Goal: Check status: Check status

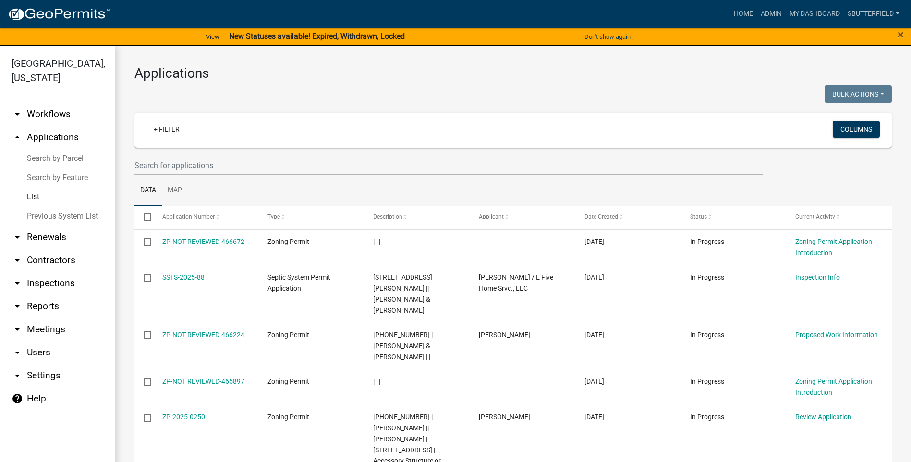
select select "1: 25"
click at [208, 162] on input "text" at bounding box center [448, 166] width 629 height 20
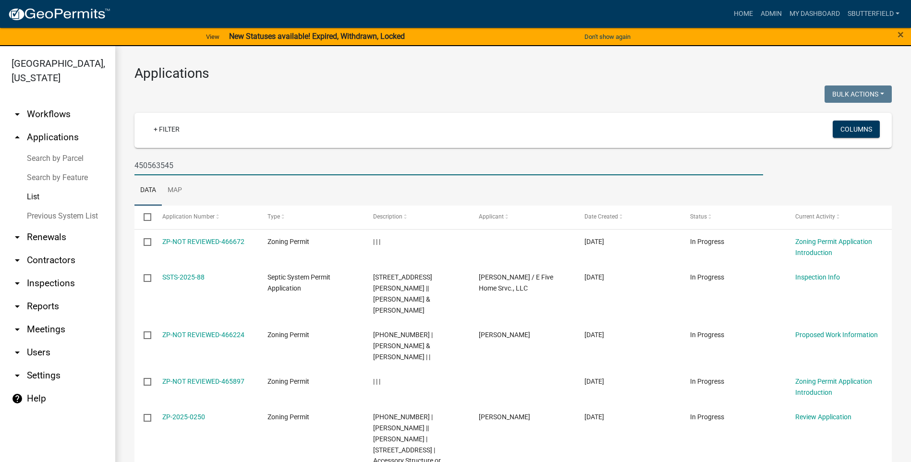
type input "450563545"
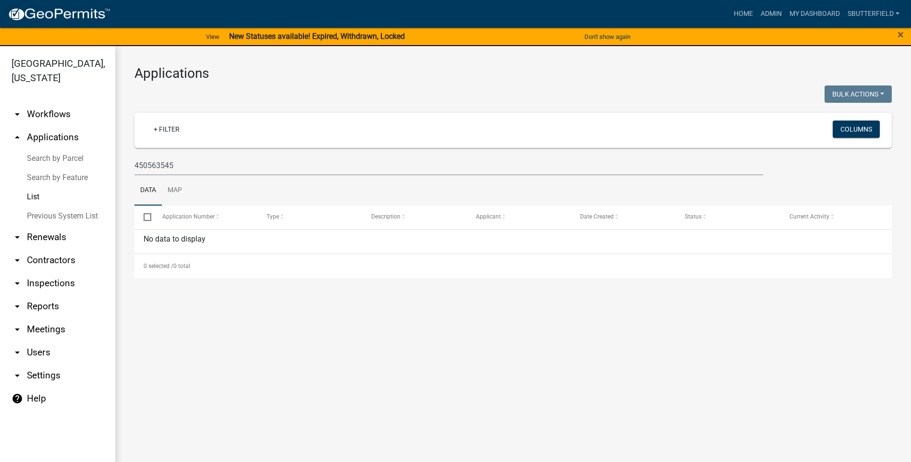
click at [35, 197] on link "List" at bounding box center [57, 196] width 115 height 19
click at [53, 156] on link "Search by Parcel" at bounding box center [57, 158] width 115 height 19
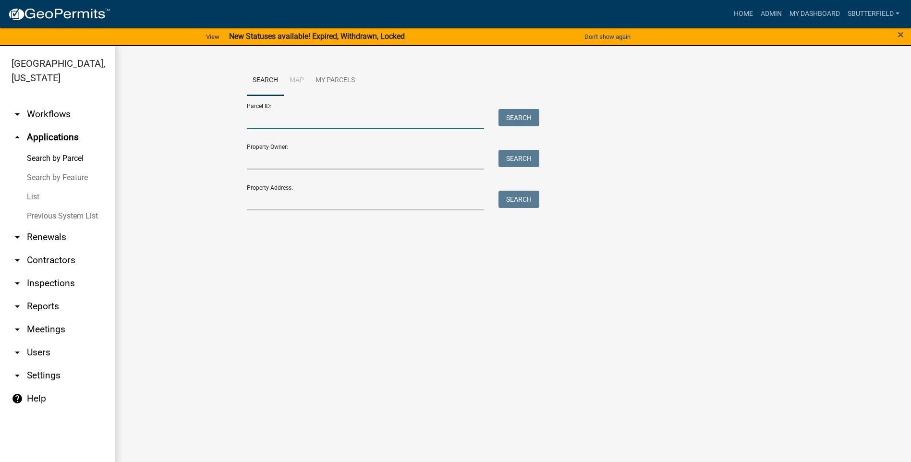
click at [297, 114] on input "Parcel ID:" at bounding box center [366, 119] width 238 height 20
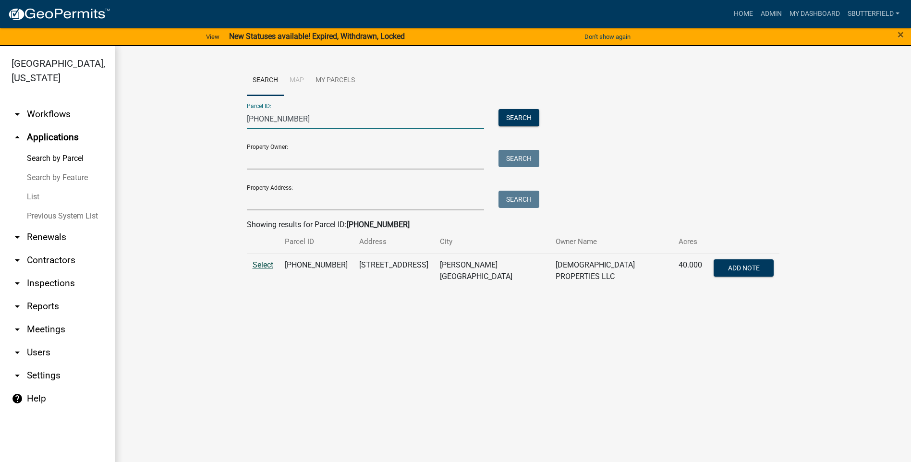
type input "[PHONE_NUMBER]"
click at [267, 263] on span "Select" at bounding box center [263, 264] width 21 height 9
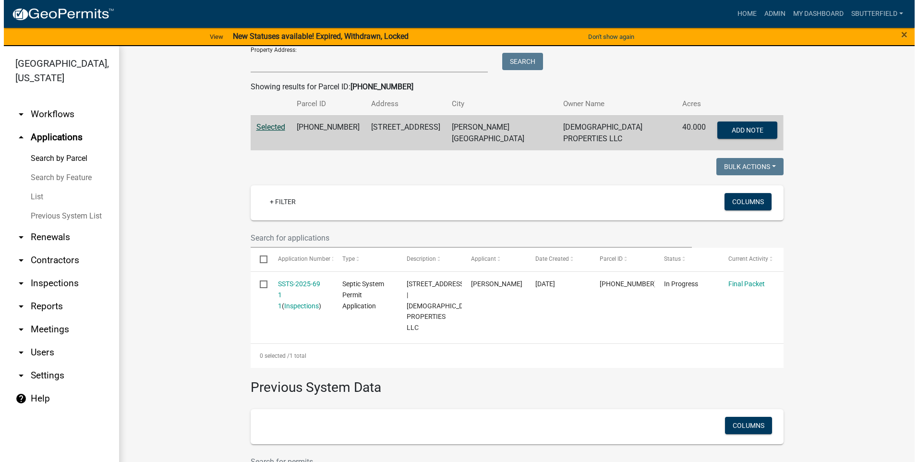
scroll to position [144, 0]
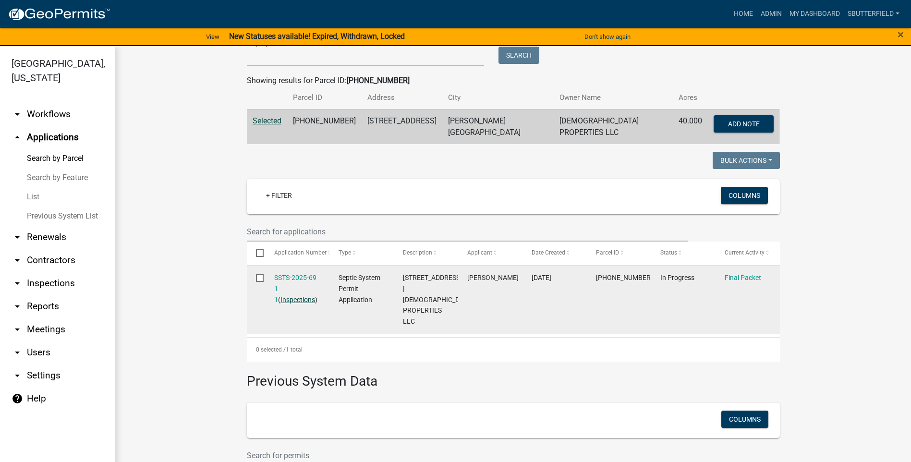
click at [288, 296] on link "Inspections" at bounding box center [298, 300] width 35 height 8
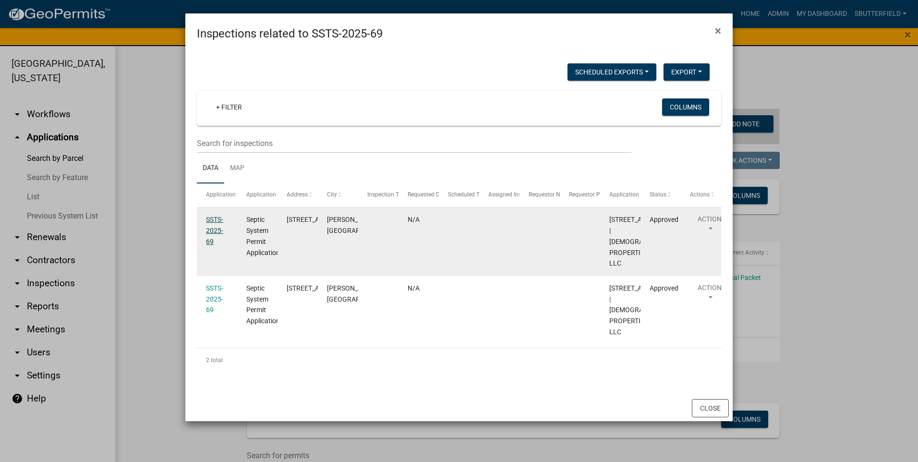
click at [218, 228] on link "SSTS-2025-69" at bounding box center [214, 231] width 17 height 30
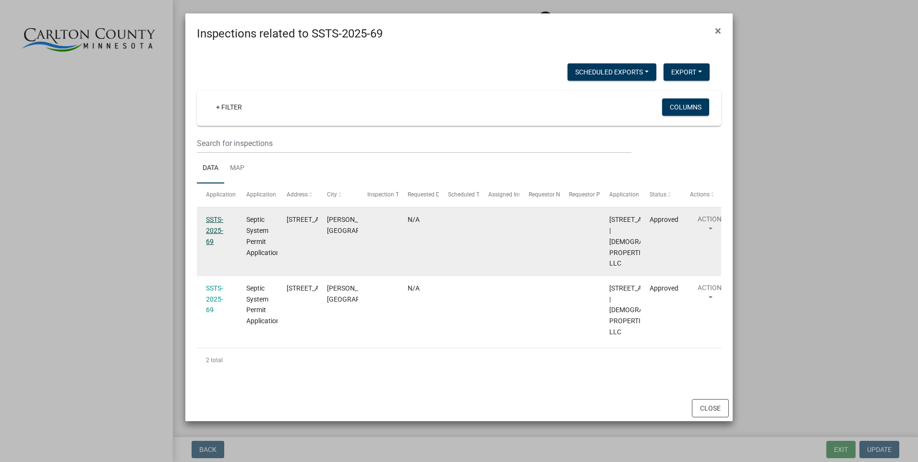
click at [221, 223] on div "SSTS-2025-69" at bounding box center [217, 230] width 22 height 33
click at [219, 218] on link "SSTS-2025-69" at bounding box center [214, 231] width 17 height 30
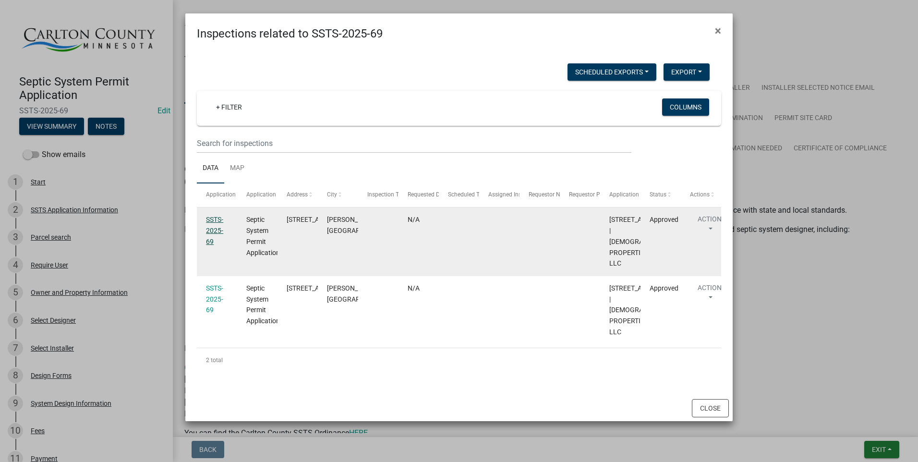
click at [215, 228] on link "SSTS-2025-69" at bounding box center [214, 231] width 17 height 30
click at [215, 226] on link "SSTS-2025-69" at bounding box center [214, 231] width 17 height 30
click at [260, 229] on span "Septic System Permit Application" at bounding box center [263, 236] width 34 height 40
click at [213, 220] on link "SSTS-2025-69" at bounding box center [214, 231] width 17 height 30
click at [715, 225] on button "Action" at bounding box center [709, 226] width 39 height 24
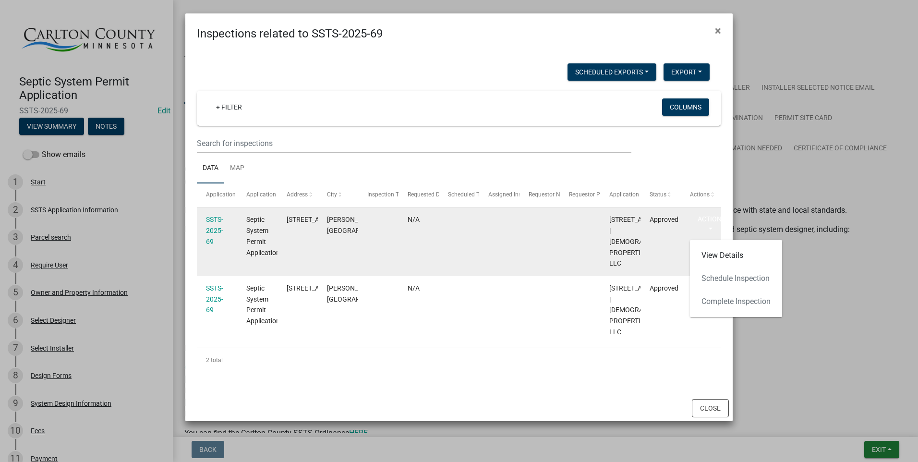
click at [204, 235] on datatable-body-cell "SSTS-2025-69" at bounding box center [217, 242] width 40 height 69
click at [260, 238] on span "Septic System Permit Application" at bounding box center [263, 236] width 34 height 40
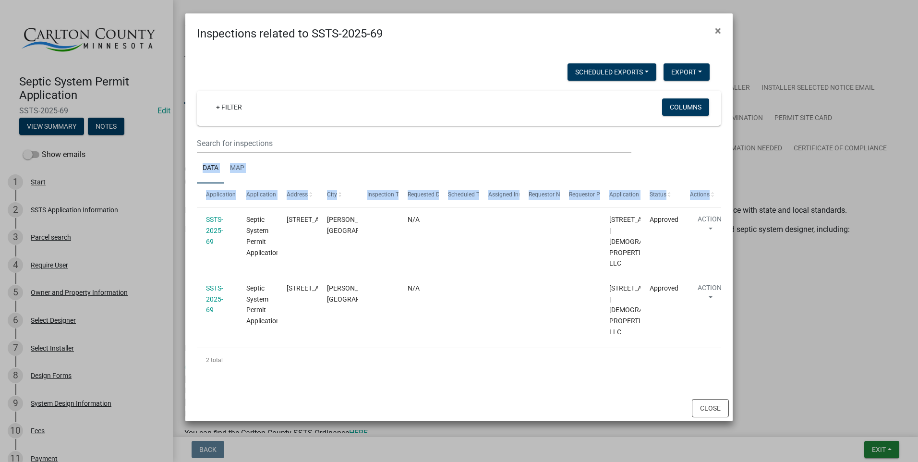
drag, startPoint x: 170, startPoint y: 183, endPoint x: 165, endPoint y: 269, distance: 86.1
click at [165, 269] on ngb-modal-window "Inspections related to SSTS-2025-69 × Scheduled Exports + Create New Export Exc…" at bounding box center [459, 231] width 918 height 462
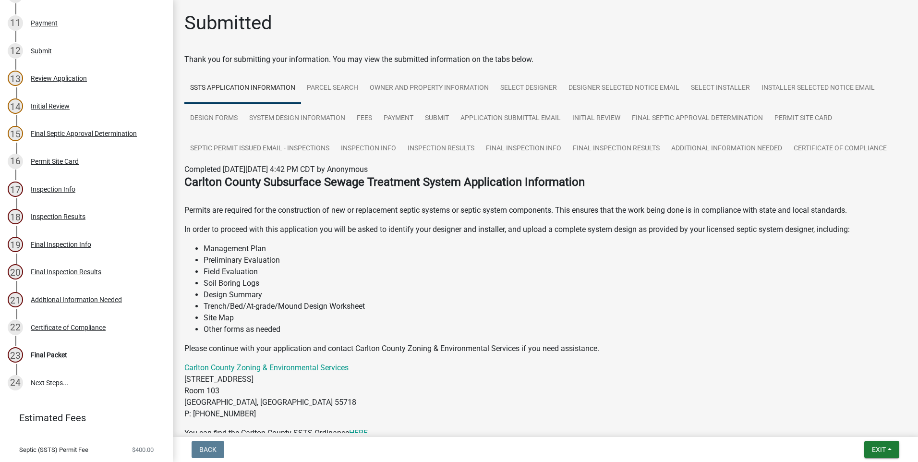
scroll to position [446, 0]
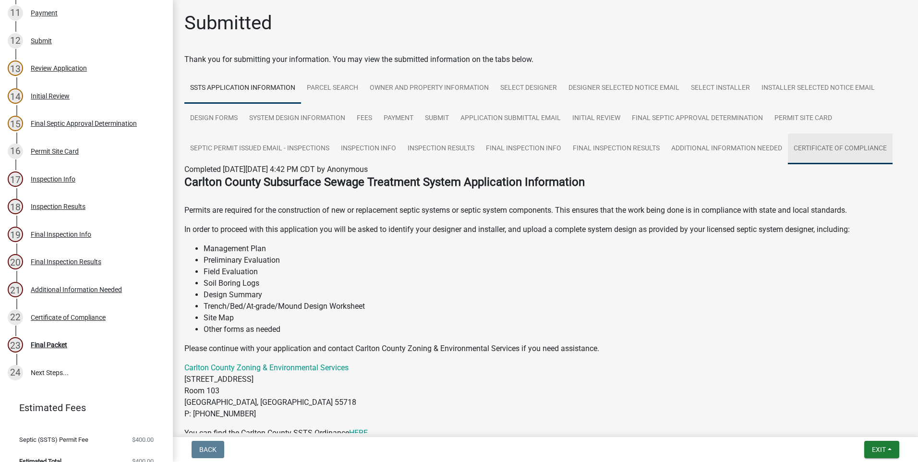
click at [862, 146] on link "Certificate of Compliance" at bounding box center [840, 149] width 105 height 31
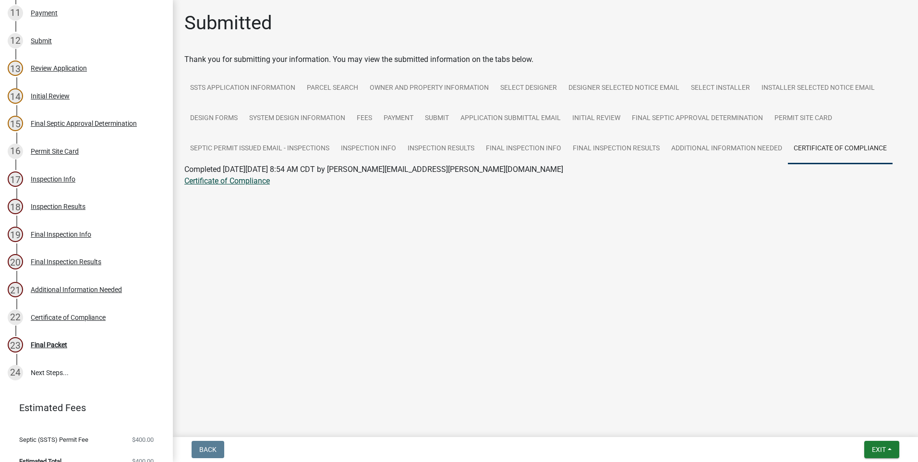
click at [247, 183] on link "Certificate of Compliance" at bounding box center [227, 180] width 86 height 9
